Goal: Check status: Check status

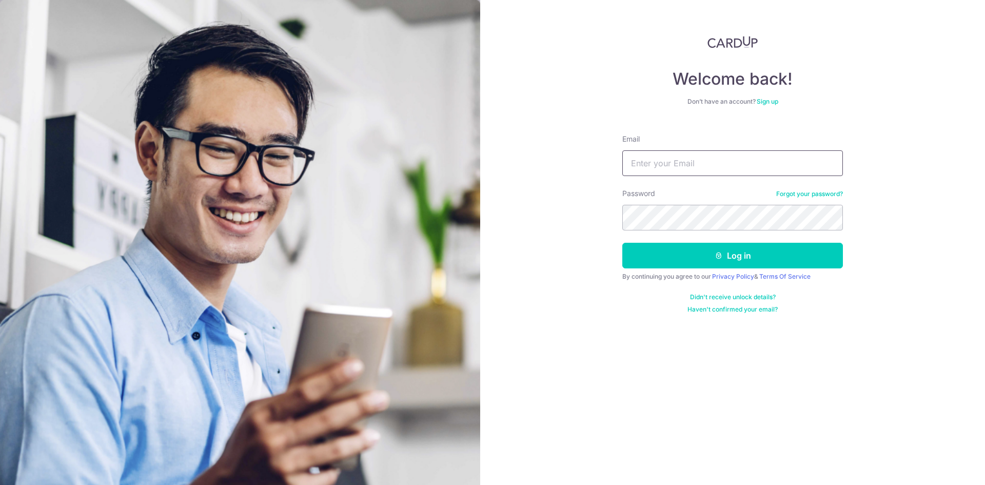
click at [689, 166] on input "Email" at bounding box center [732, 163] width 221 height 26
type input "[EMAIL_ADDRESS][DOMAIN_NAME]"
click at [622, 243] on button "Log in" at bounding box center [732, 256] width 221 height 26
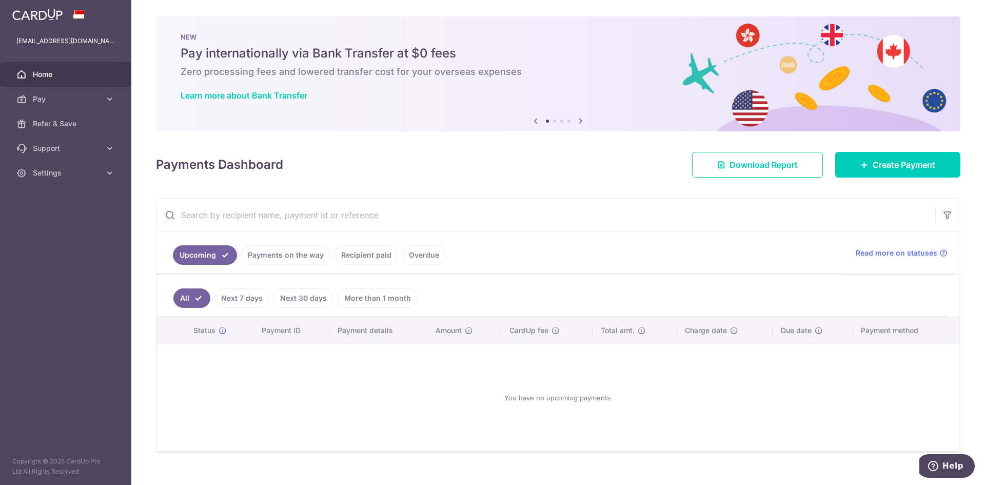
click at [361, 255] on link "Recipient paid" at bounding box center [367, 254] width 64 height 19
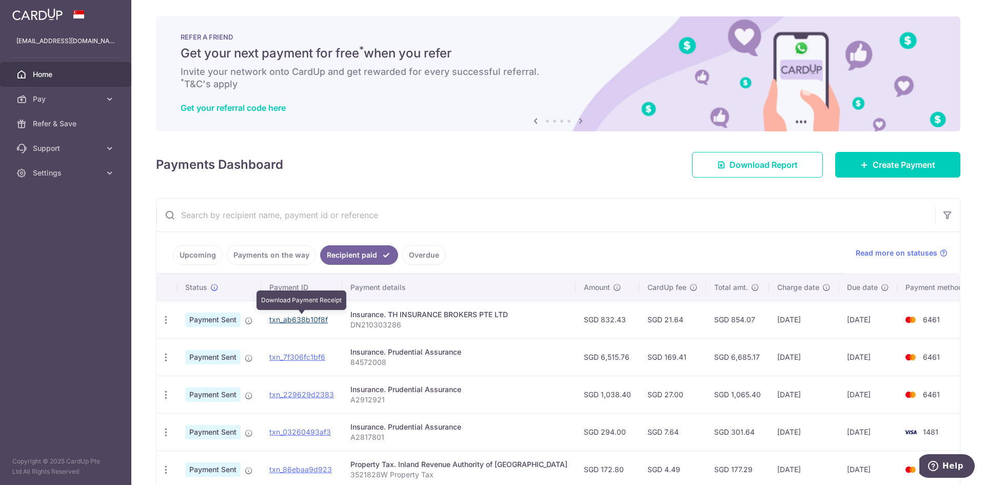
click at [298, 322] on link "txn_ab638b10f8f" at bounding box center [298, 319] width 58 height 9
click at [56, 75] on span "Home" at bounding box center [67, 74] width 68 height 10
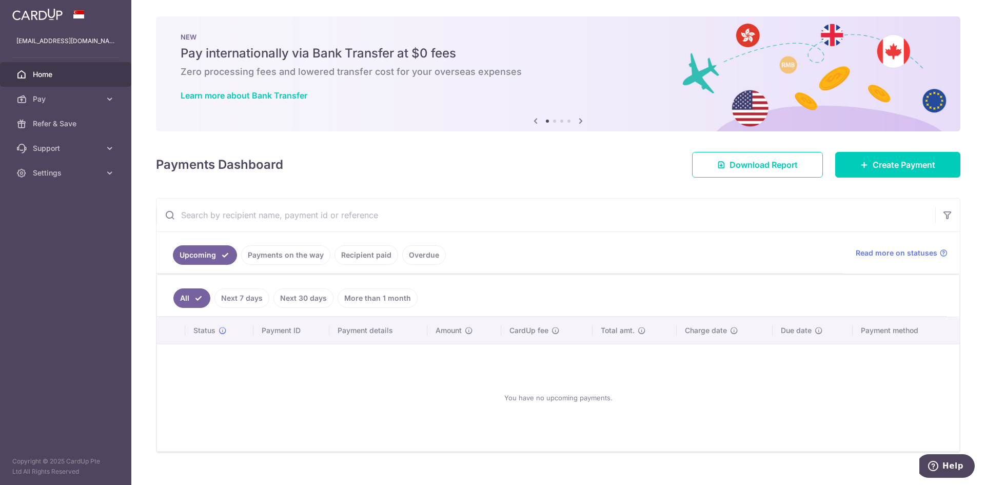
click at [32, 13] on img at bounding box center [37, 14] width 50 height 12
